Goal: Information Seeking & Learning: Learn about a topic

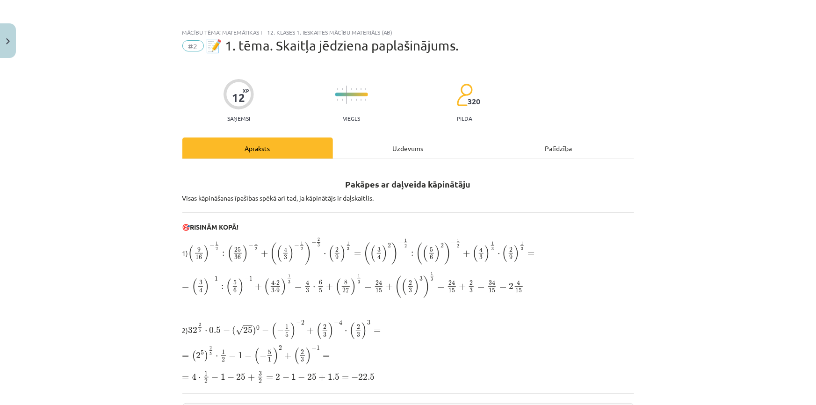
click at [508, 146] on div "Palīdzība" at bounding box center [559, 147] width 151 height 21
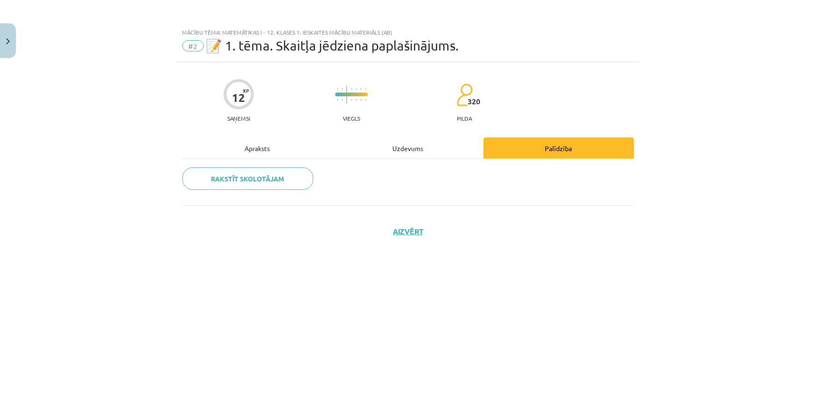
click at [371, 150] on div "Uzdevums" at bounding box center [408, 147] width 151 height 21
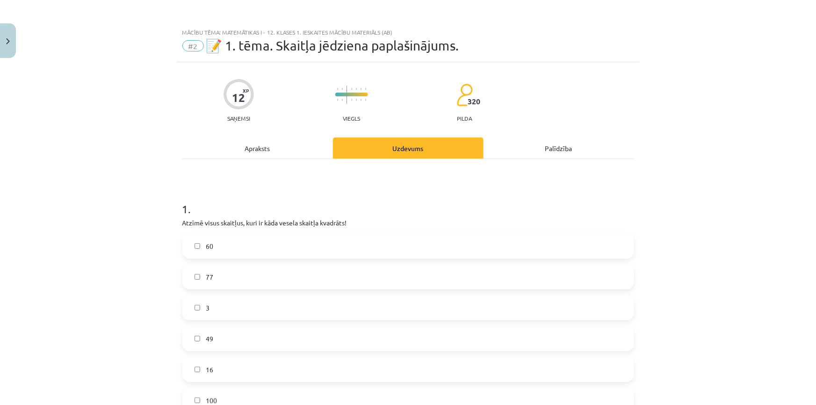
click at [260, 145] on div "Apraksts" at bounding box center [257, 147] width 151 height 21
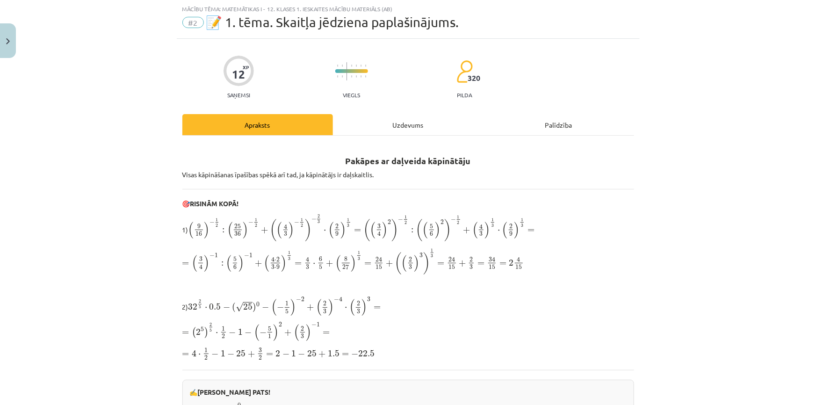
click at [418, 122] on div "Uzdevums" at bounding box center [408, 124] width 151 height 21
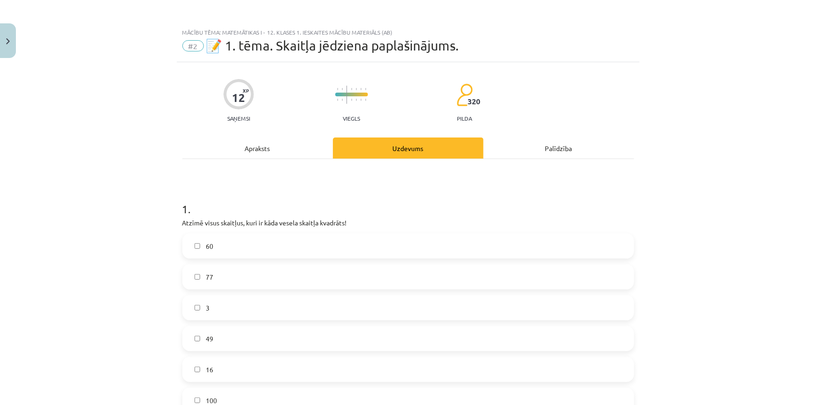
click at [235, 143] on div "Apraksts" at bounding box center [257, 147] width 151 height 21
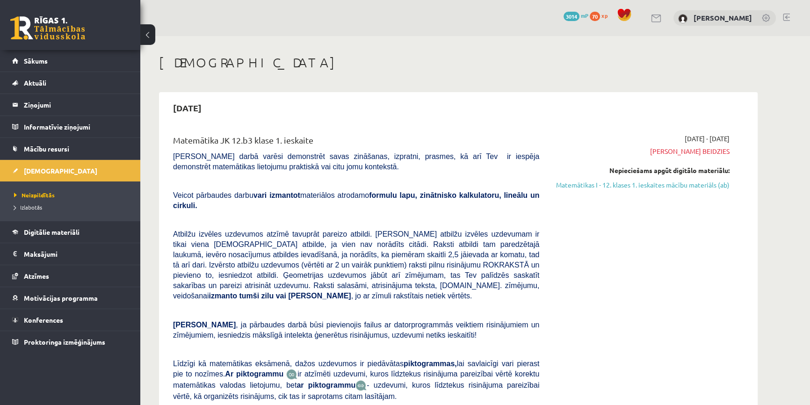
click at [36, 27] on link at bounding box center [47, 27] width 75 height 23
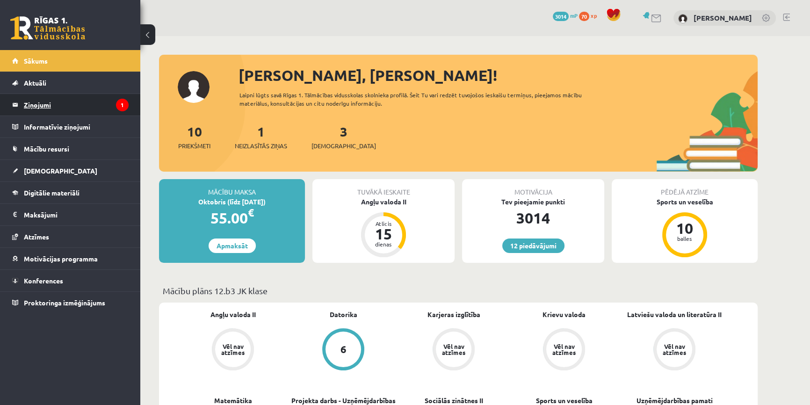
click at [70, 107] on legend "Ziņojumi 1" at bounding box center [76, 105] width 105 height 22
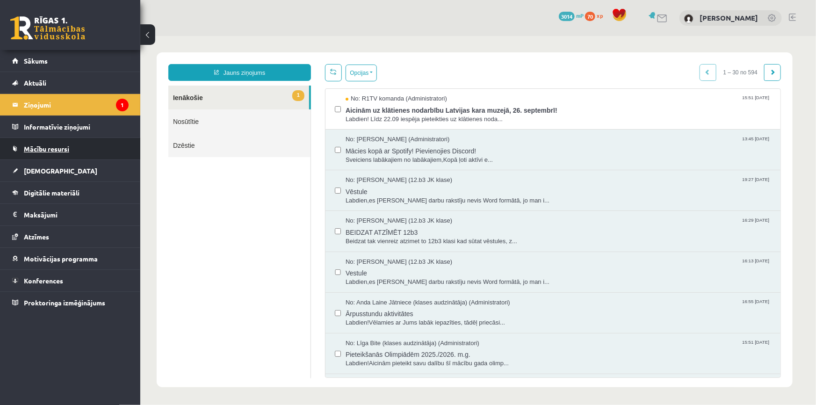
click at [68, 153] on link "Mācību resursi" at bounding box center [70, 149] width 116 height 22
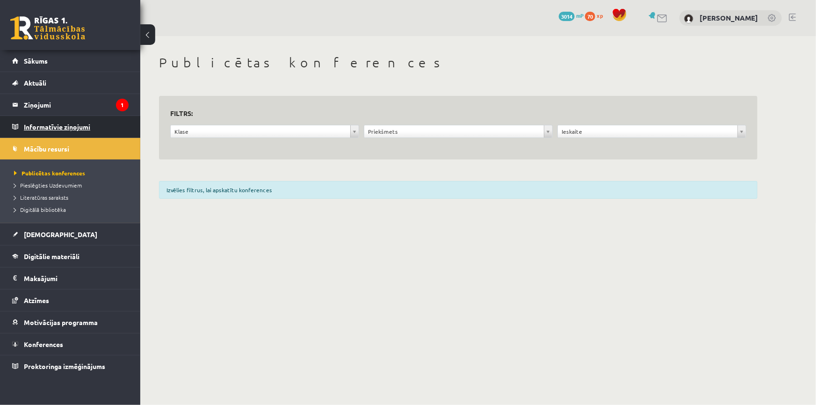
click at [54, 126] on legend "Informatīvie ziņojumi 0" at bounding box center [76, 127] width 105 height 22
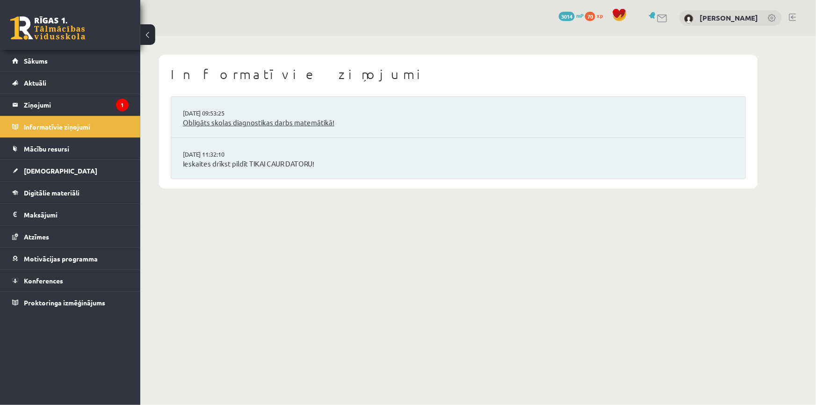
click at [201, 124] on link "Obligāts skolas diagnostikas darbs matemātikā!" at bounding box center [458, 122] width 551 height 11
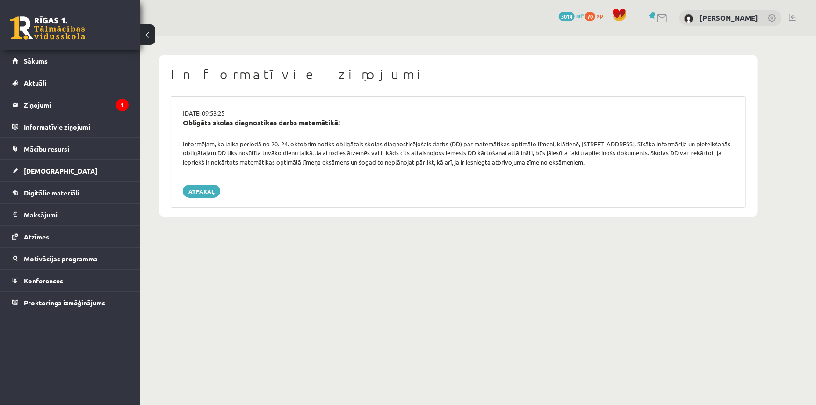
click at [56, 26] on link at bounding box center [47, 27] width 75 height 23
